Goal: Information Seeking & Learning: Learn about a topic

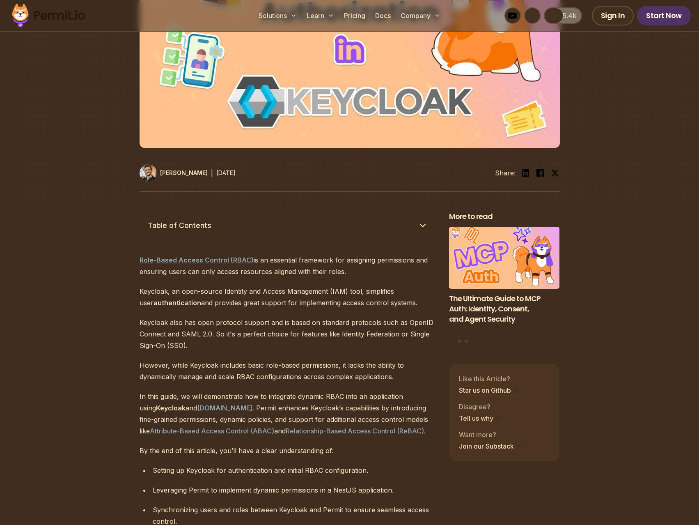
scroll to position [287, 0]
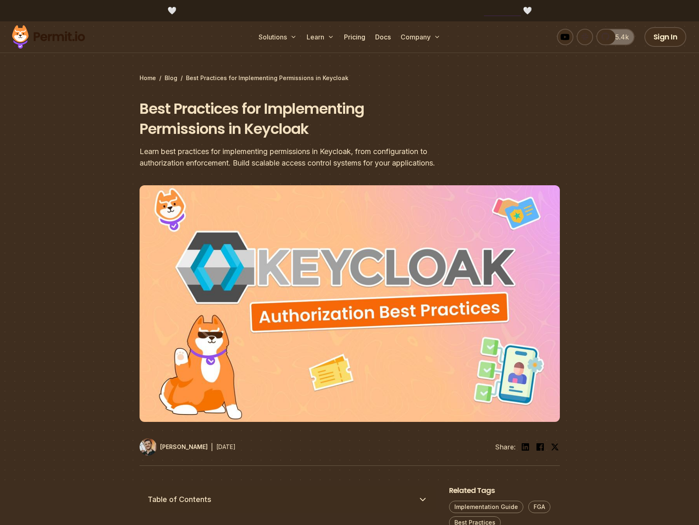
click at [147, 107] on h1 "Best Practices for Implementing Permissions in Keycloak" at bounding box center [297, 119] width 315 height 41
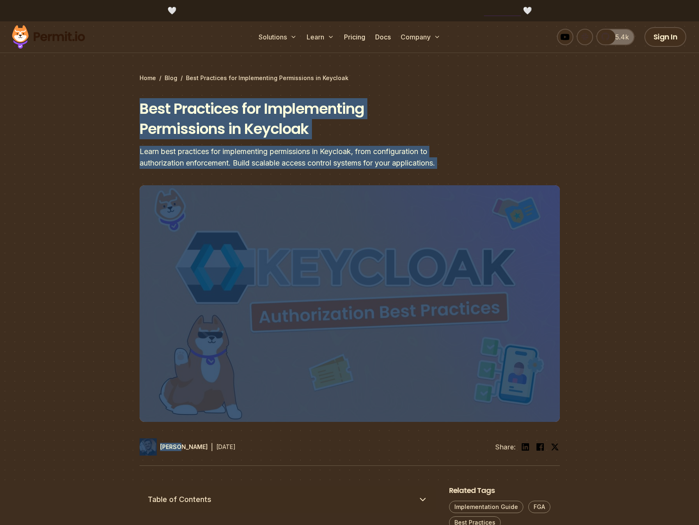
drag, startPoint x: 147, startPoint y: 107, endPoint x: 494, endPoint y: 163, distance: 351.0
click at [494, 163] on header "Best Practices for Implementing Permissions in Keycloak Learn best practices fo…" at bounding box center [350, 282] width 421 height 367
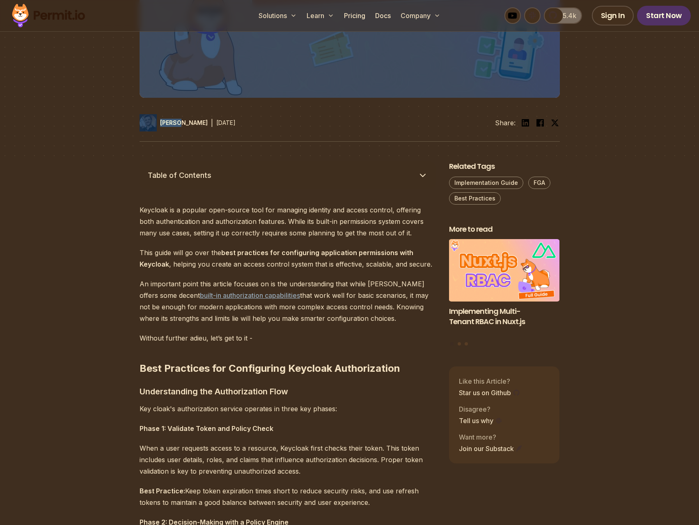
scroll to position [329, 0]
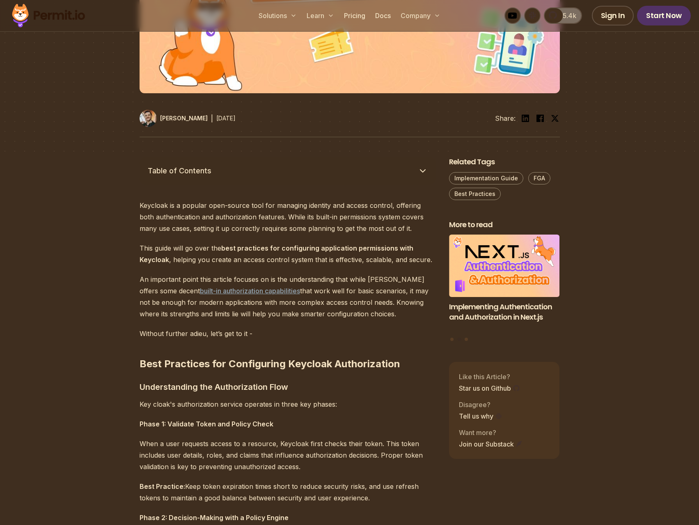
click at [152, 209] on p "Keycloak is a popular open-source tool for managing identity and access control…" at bounding box center [288, 217] width 296 height 34
drag, startPoint x: 152, startPoint y: 209, endPoint x: 299, endPoint y: 209, distance: 147.0
click at [299, 209] on p "Keycloak is a popular open-source tool for managing identity and access control…" at bounding box center [288, 217] width 296 height 34
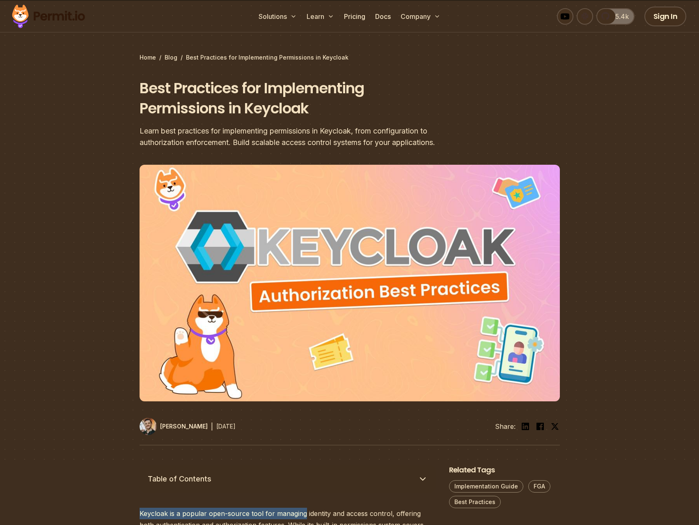
scroll to position [0, 0]
